Goal: Navigation & Orientation: Find specific page/section

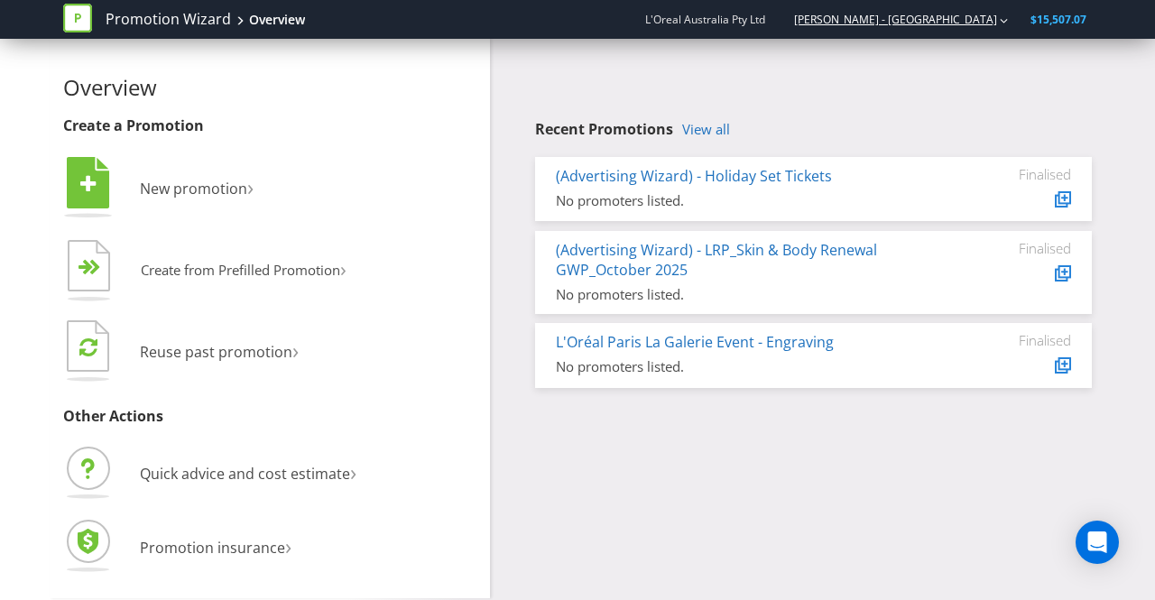
click at [990, 21] on link "[PERSON_NAME] - [GEOGRAPHIC_DATA]" at bounding box center [886, 19] width 221 height 15
